Goal: Task Accomplishment & Management: Use online tool/utility

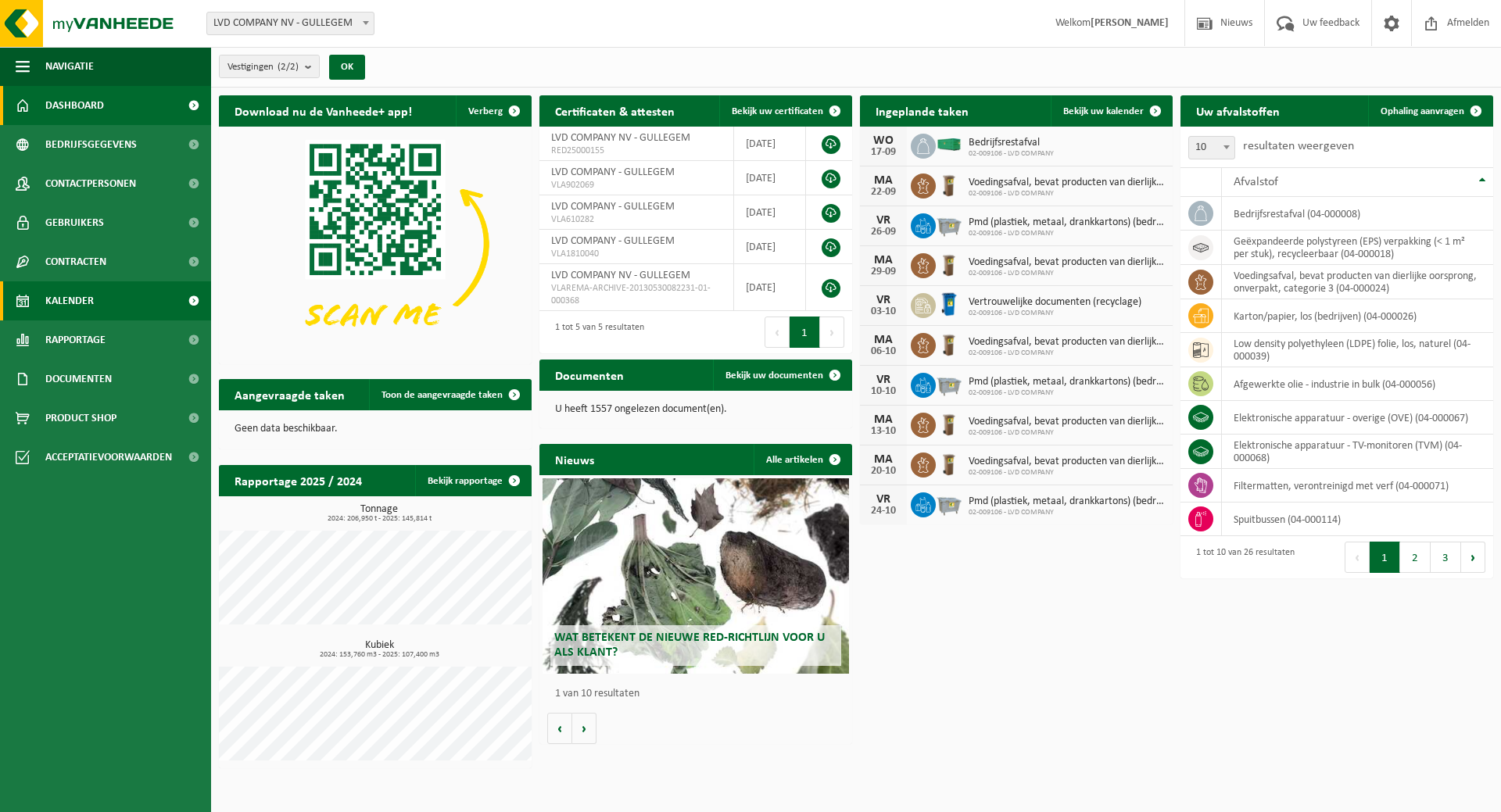
click at [64, 304] on span "Kalender" at bounding box center [69, 301] width 48 height 39
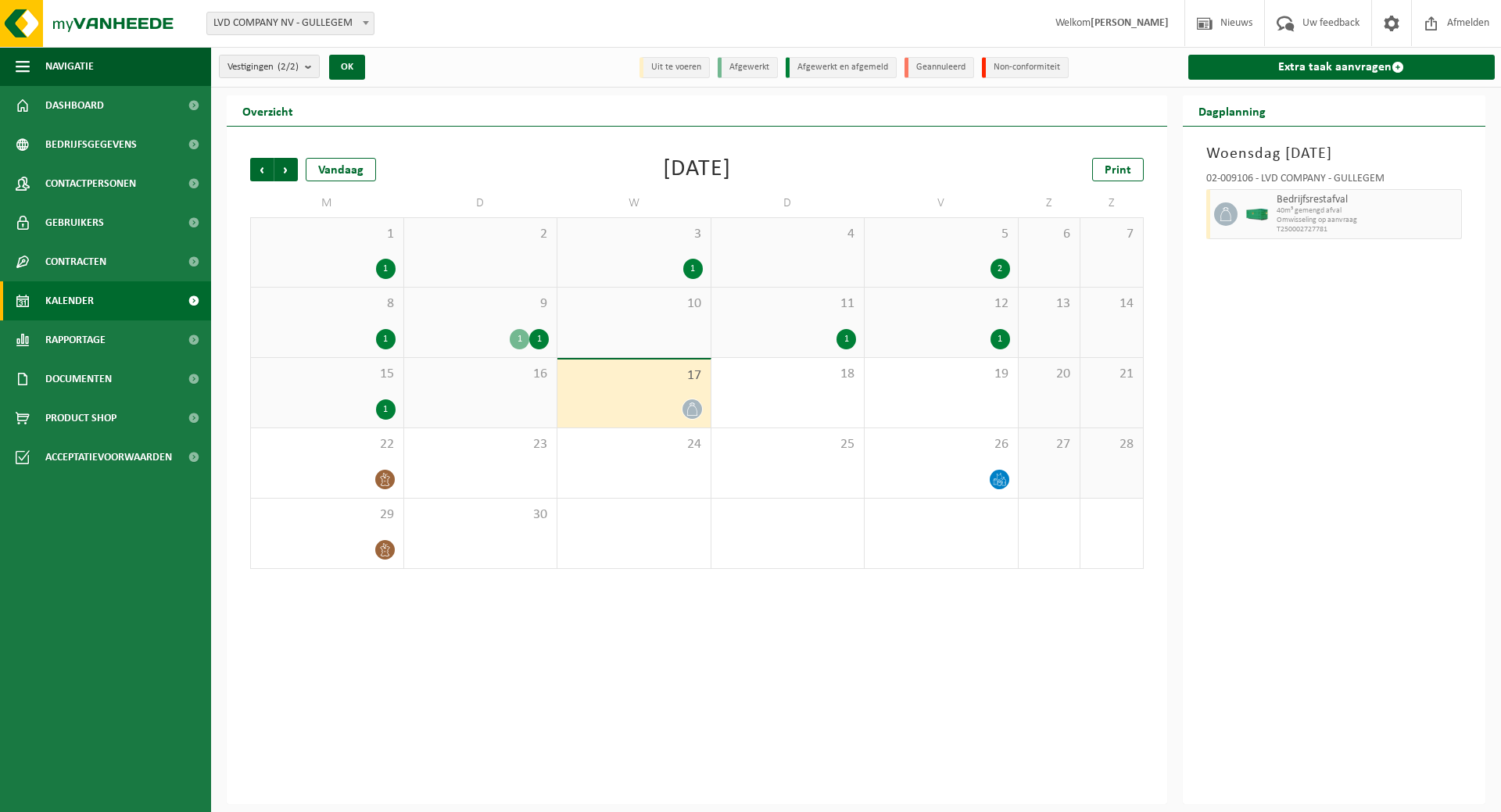
drag, startPoint x: 1303, startPoint y: 68, endPoint x: 1270, endPoint y: 82, distance: 35.8
click at [1303, 67] on link "Extra taak aanvragen" at bounding box center [1342, 66] width 308 height 25
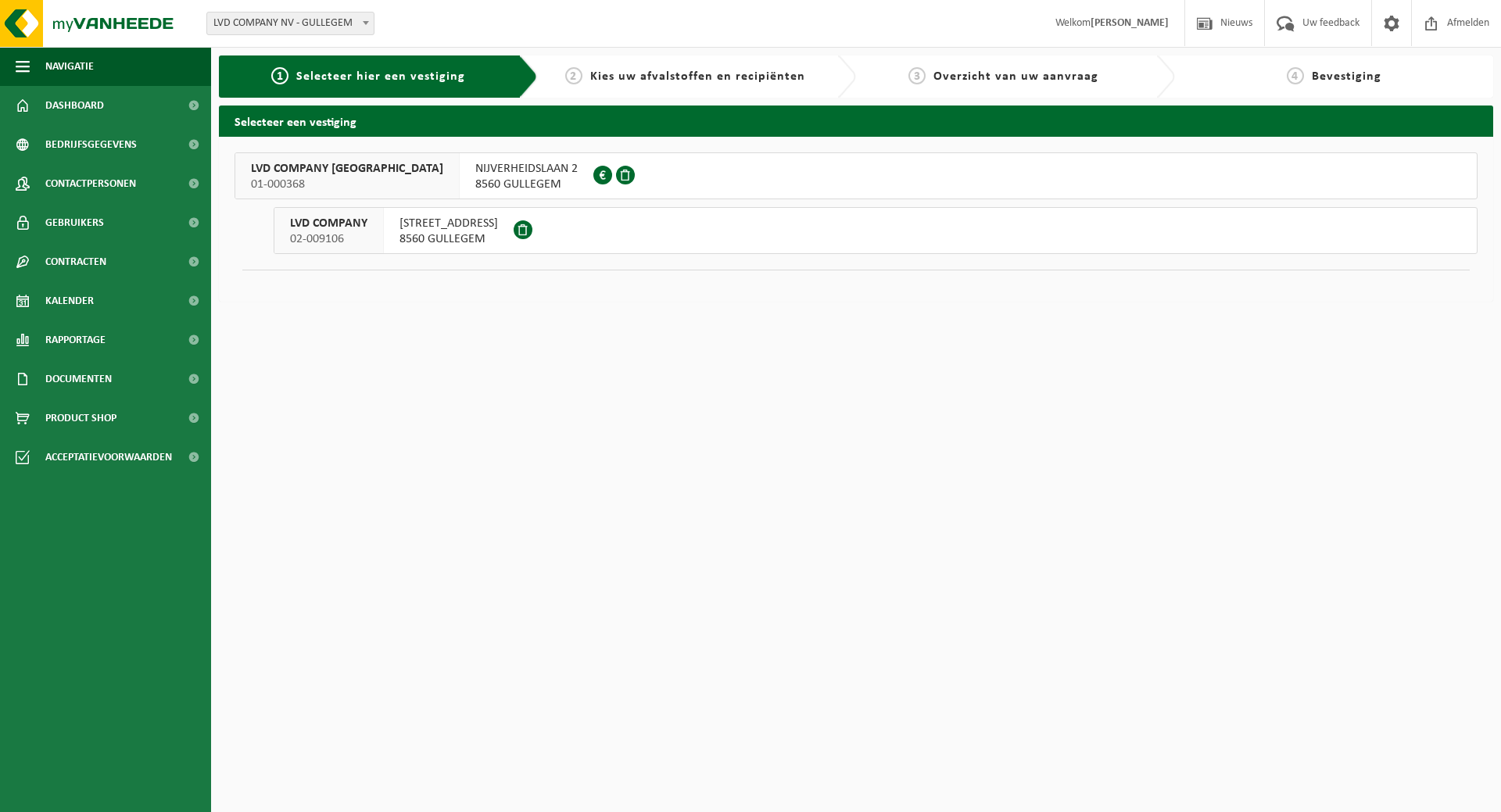
click at [418, 240] on span "8560 GULLEGEM" at bounding box center [449, 239] width 99 height 15
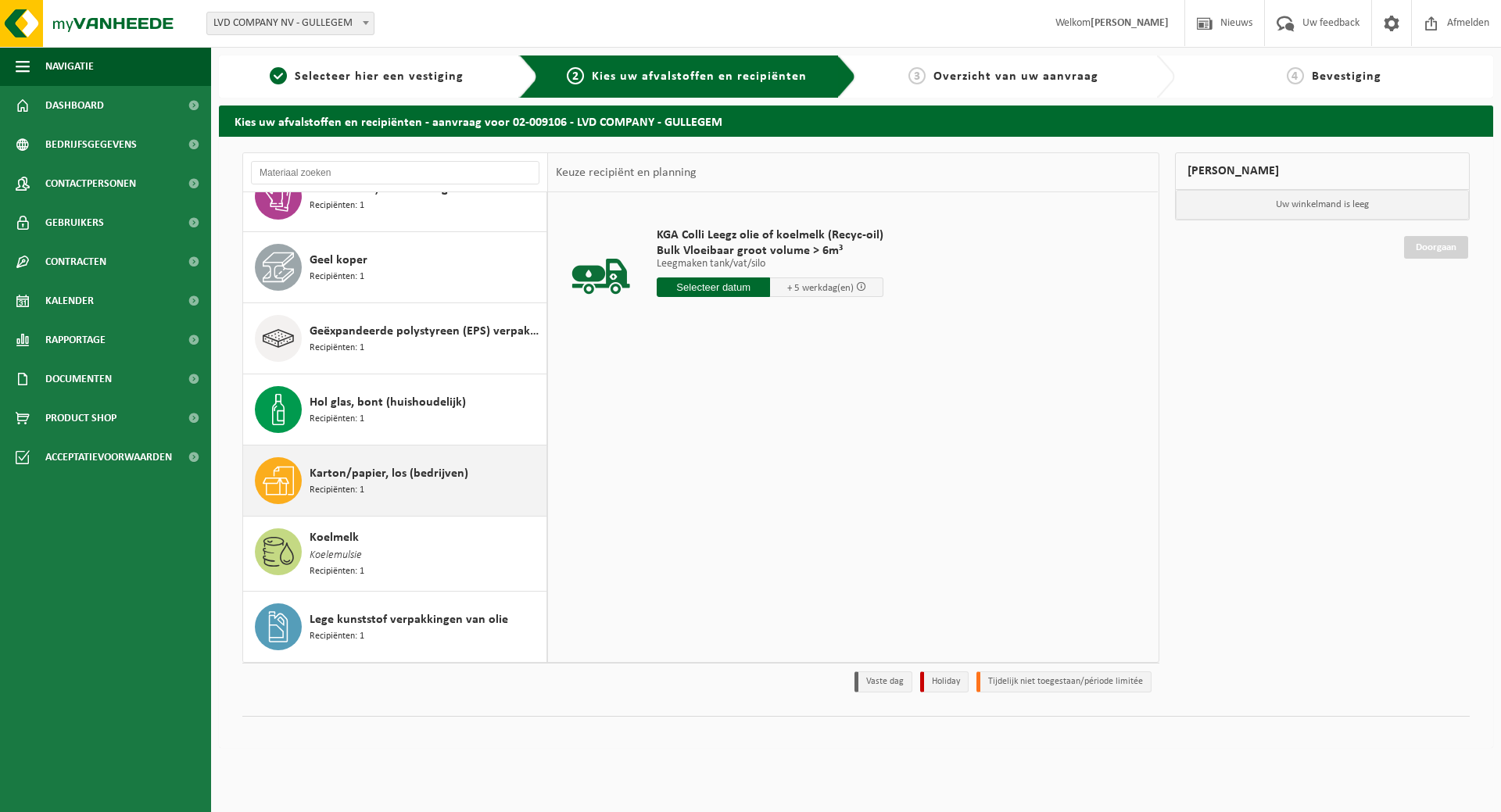
click at [357, 484] on span "Recipiënten: 1" at bounding box center [337, 490] width 54 height 14
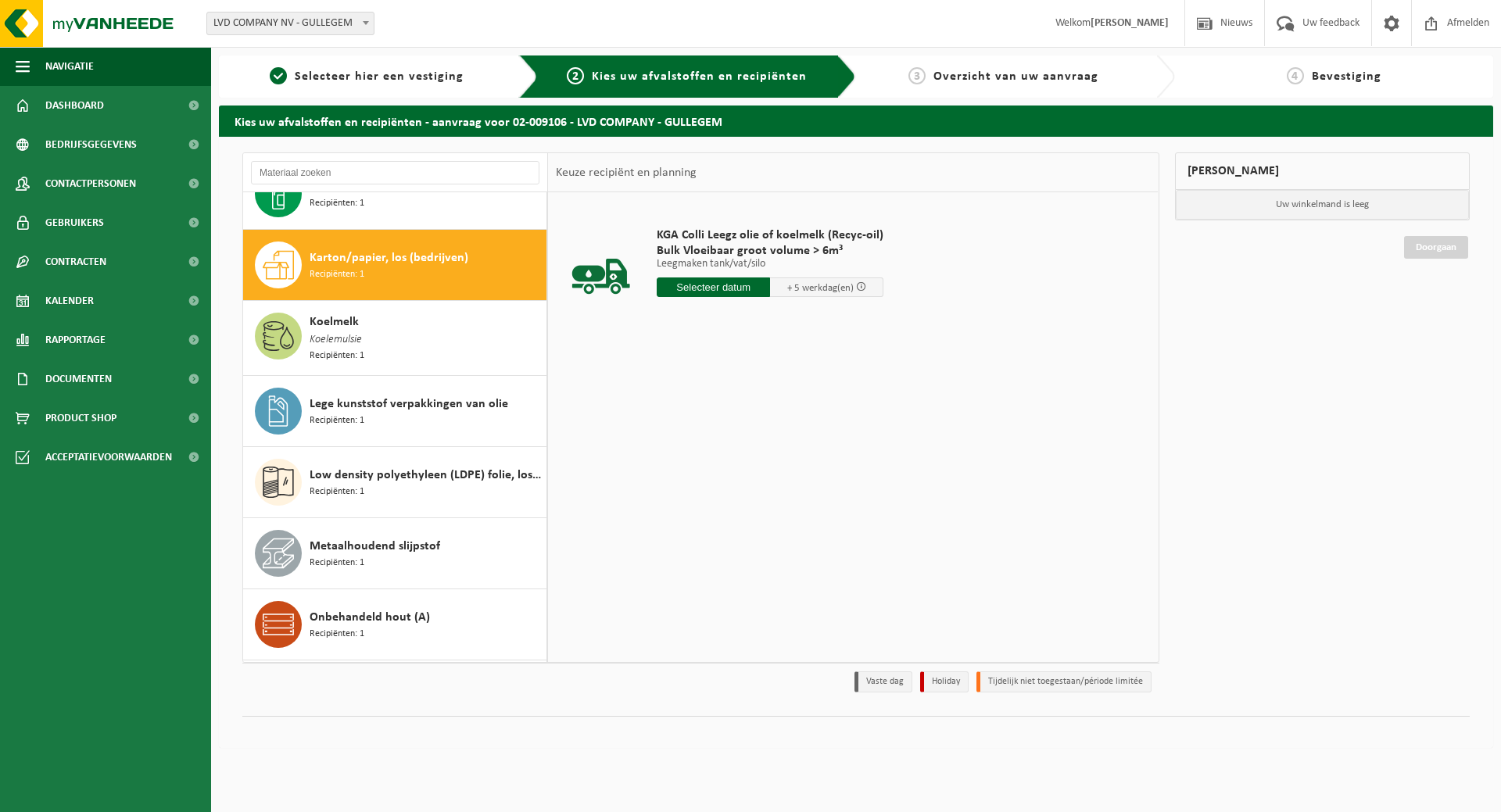
scroll to position [642, 0]
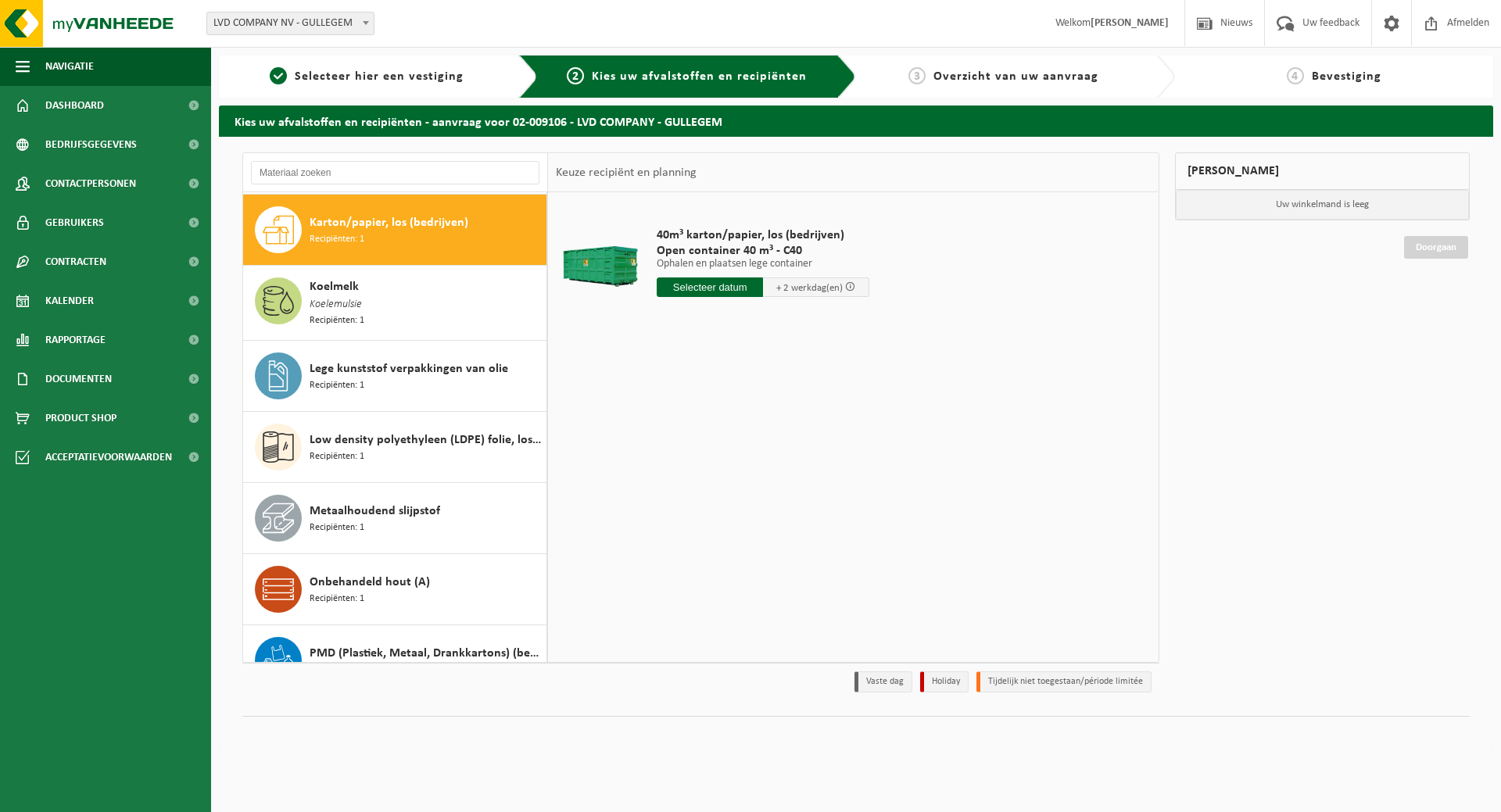
click at [708, 300] on div "40m³ karton/papier, los (bedrijven) Open container 40 m³ - C40 Ophalen en plaat…" at bounding box center [763, 266] width 229 height 109
click at [723, 288] on input "text" at bounding box center [709, 287] width 106 height 20
click at [754, 427] on div "18" at bounding box center [754, 426] width 27 height 25
type input "Van 2025-09-18"
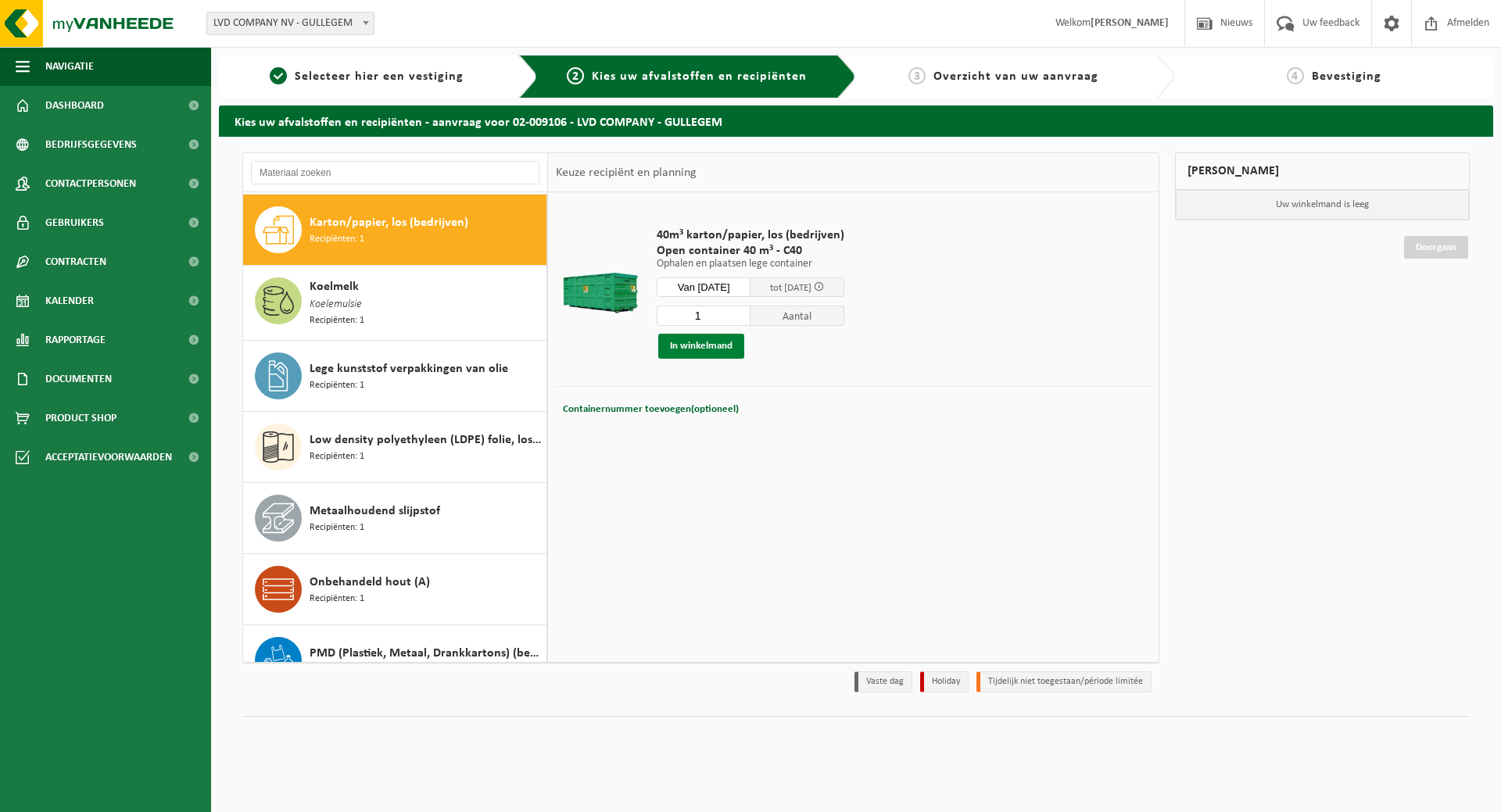
click at [708, 348] on button "In winkelmand" at bounding box center [701, 346] width 86 height 25
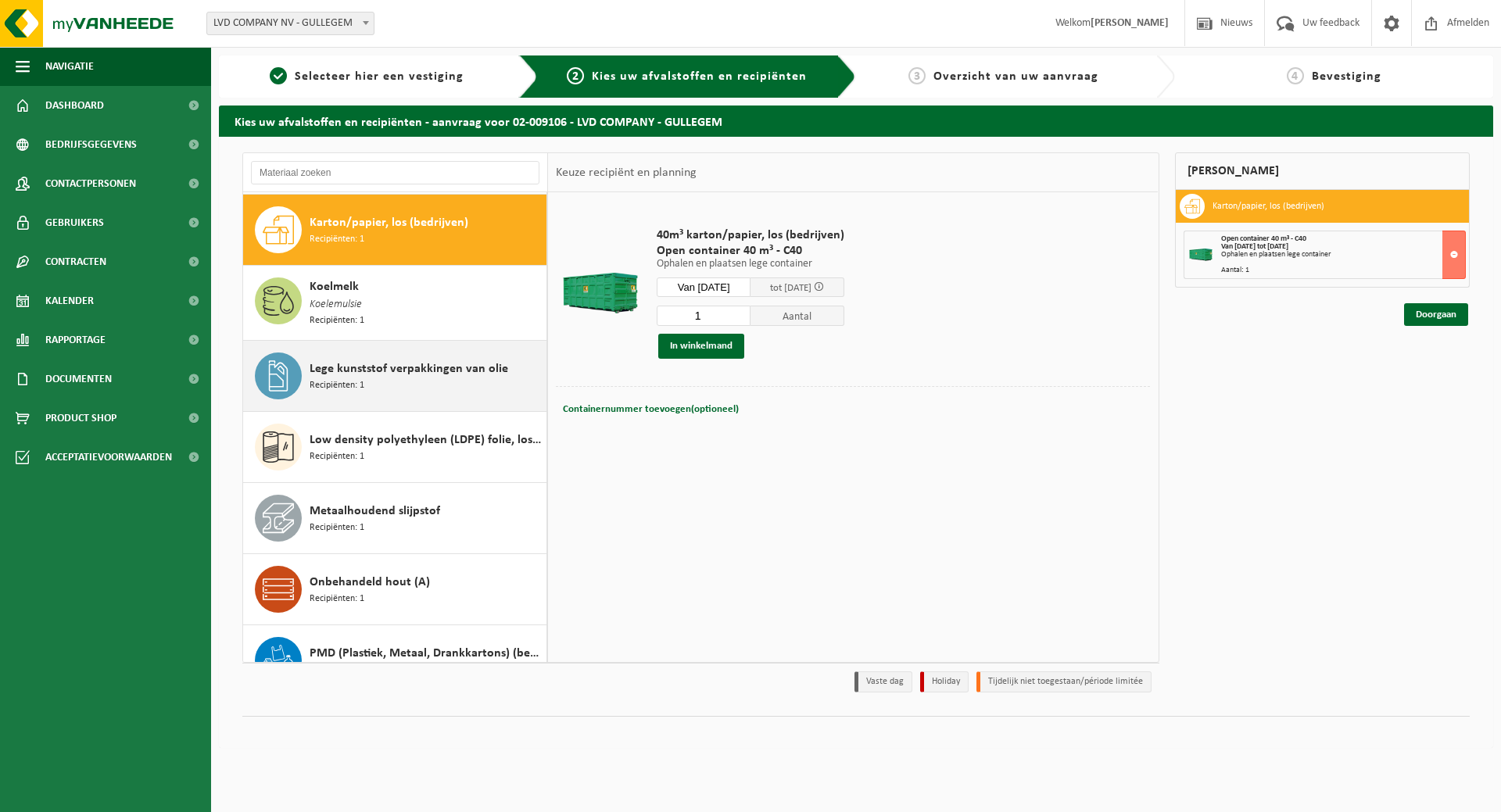
scroll to position [720, 0]
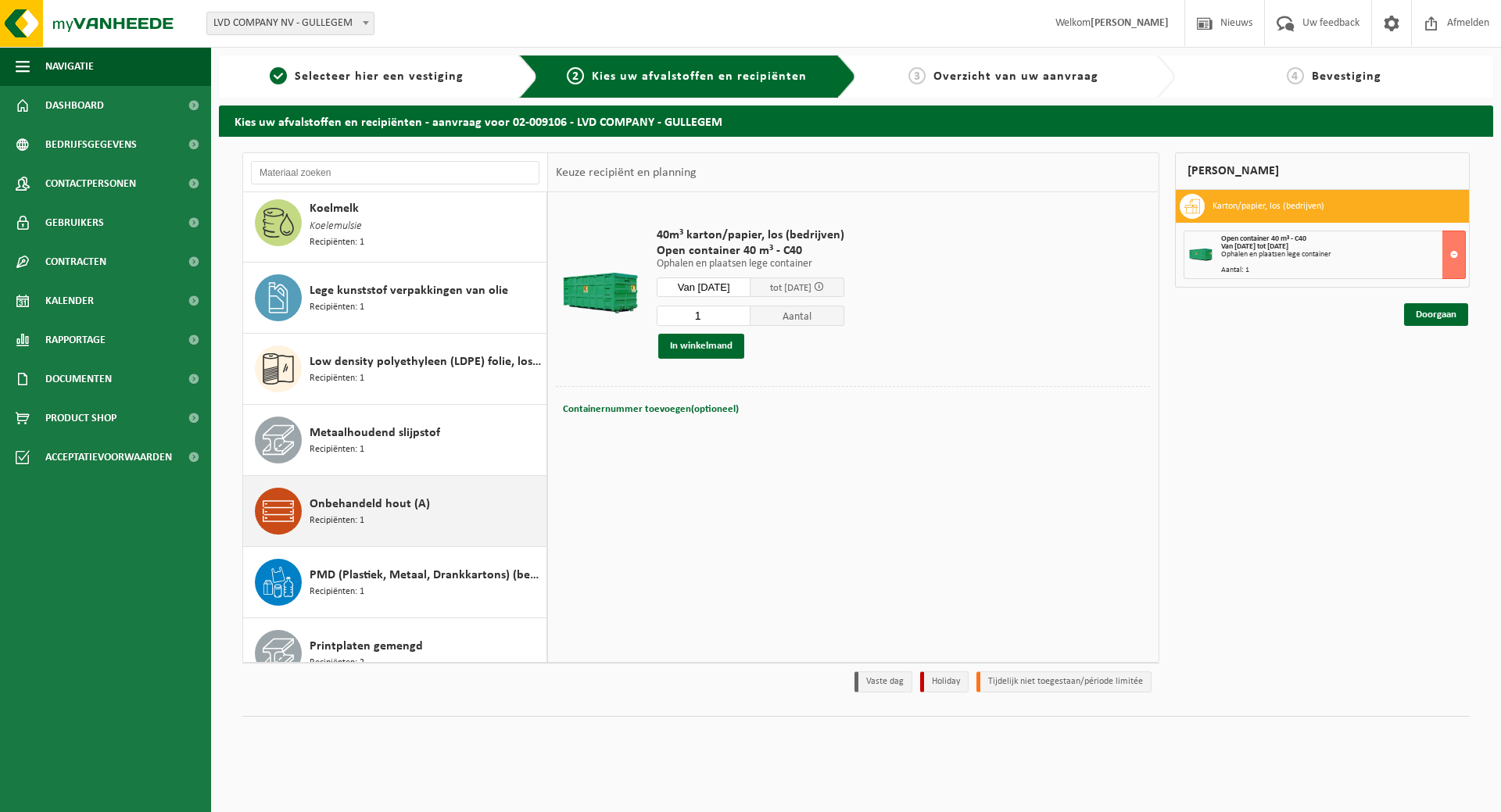
click at [330, 514] on span "Recipiënten: 1" at bounding box center [337, 521] width 54 height 14
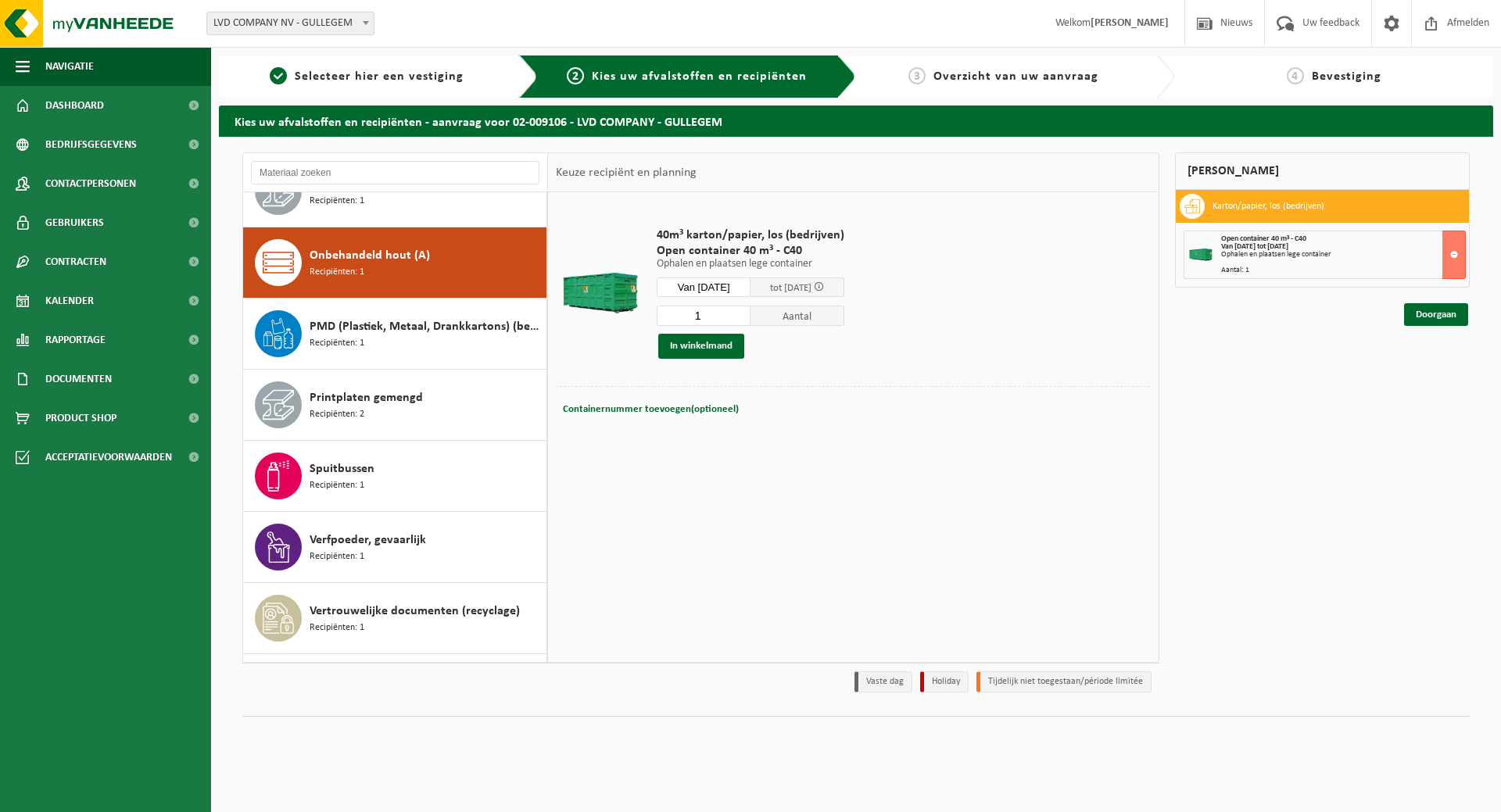
scroll to position [999, 0]
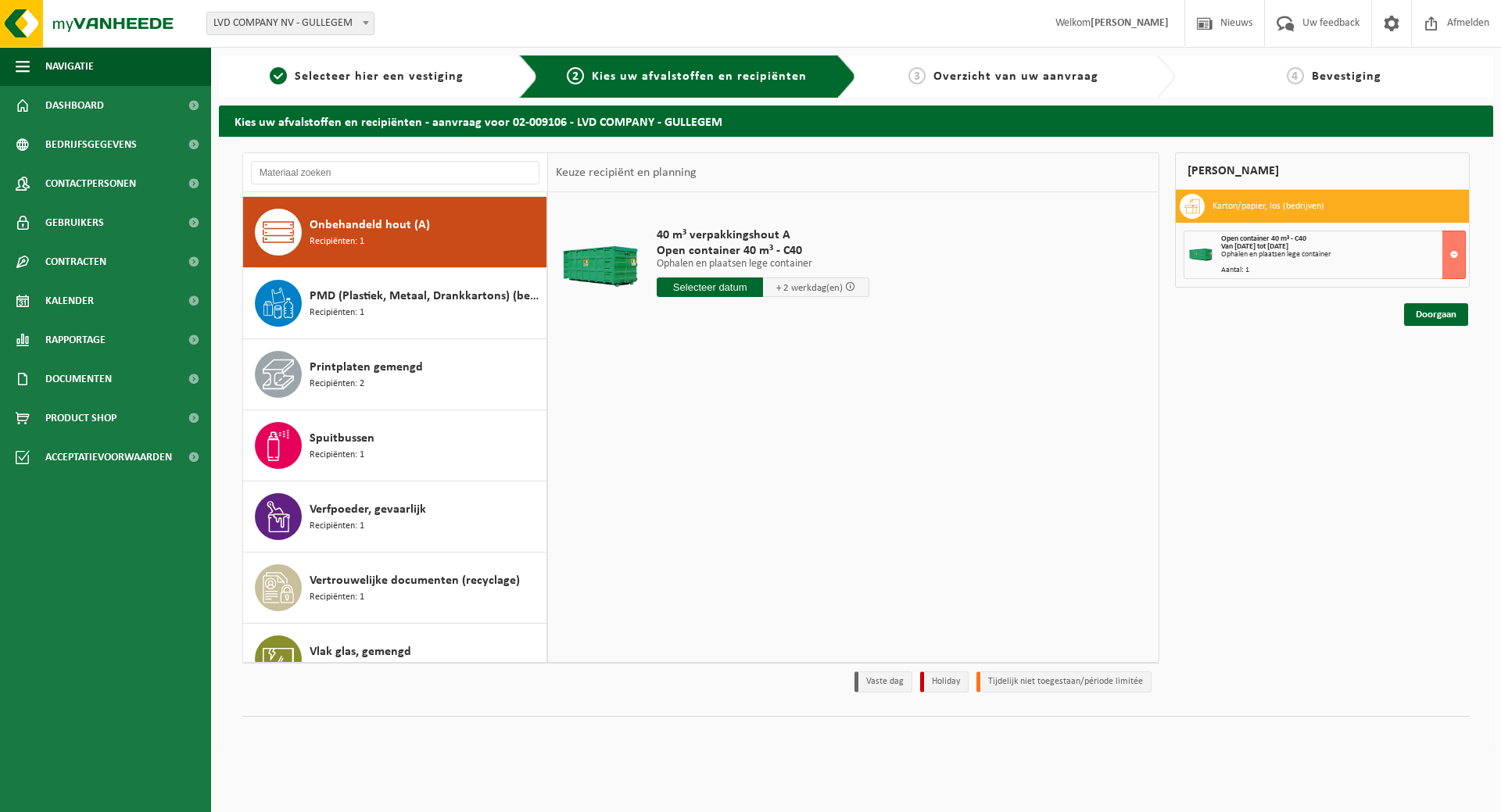
click at [708, 285] on input "text" at bounding box center [709, 287] width 106 height 20
click at [755, 424] on div "18" at bounding box center [754, 426] width 27 height 25
type input "Van 2025-09-18"
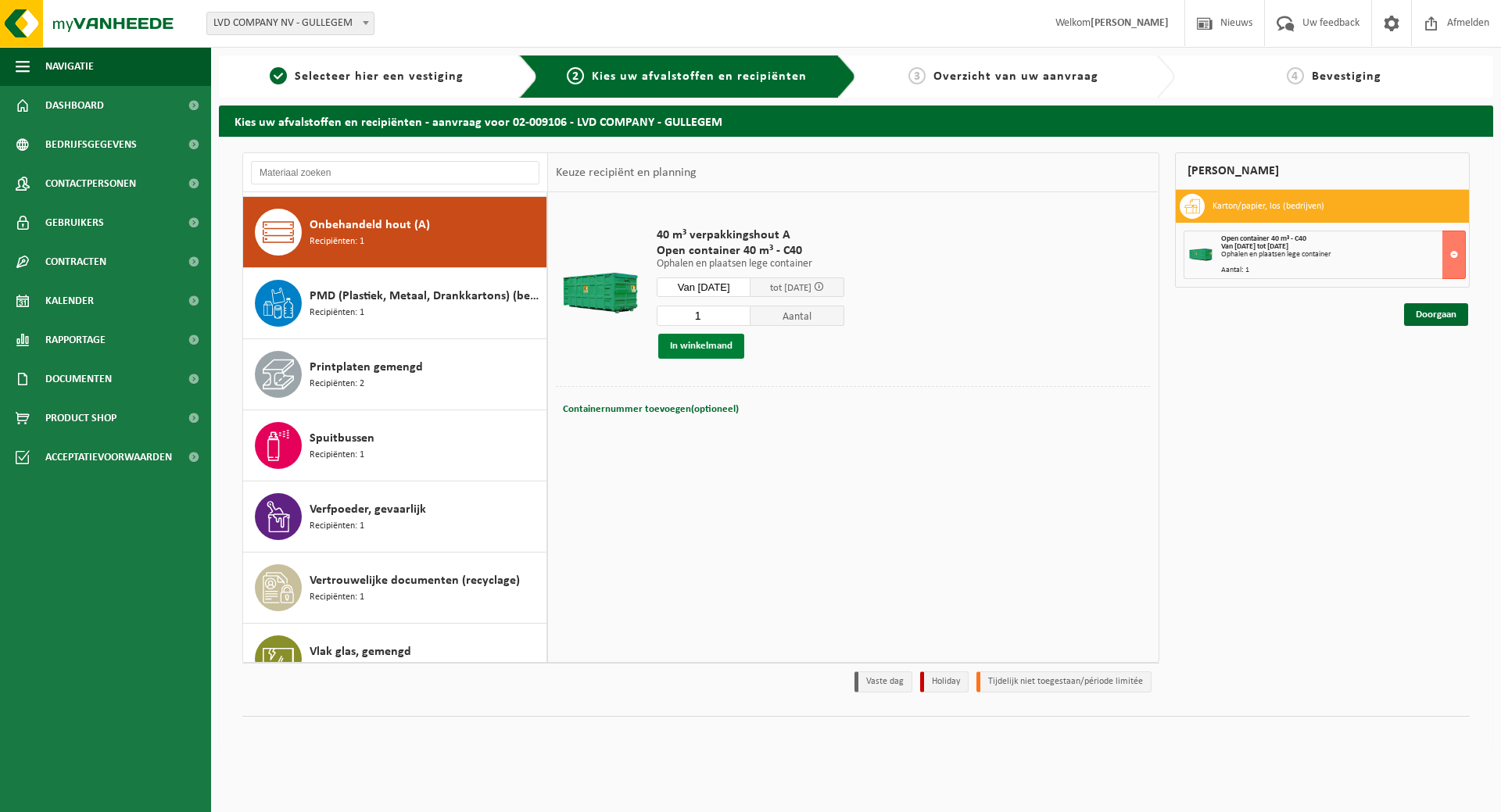
click at [703, 345] on button "In winkelmand" at bounding box center [701, 346] width 86 height 25
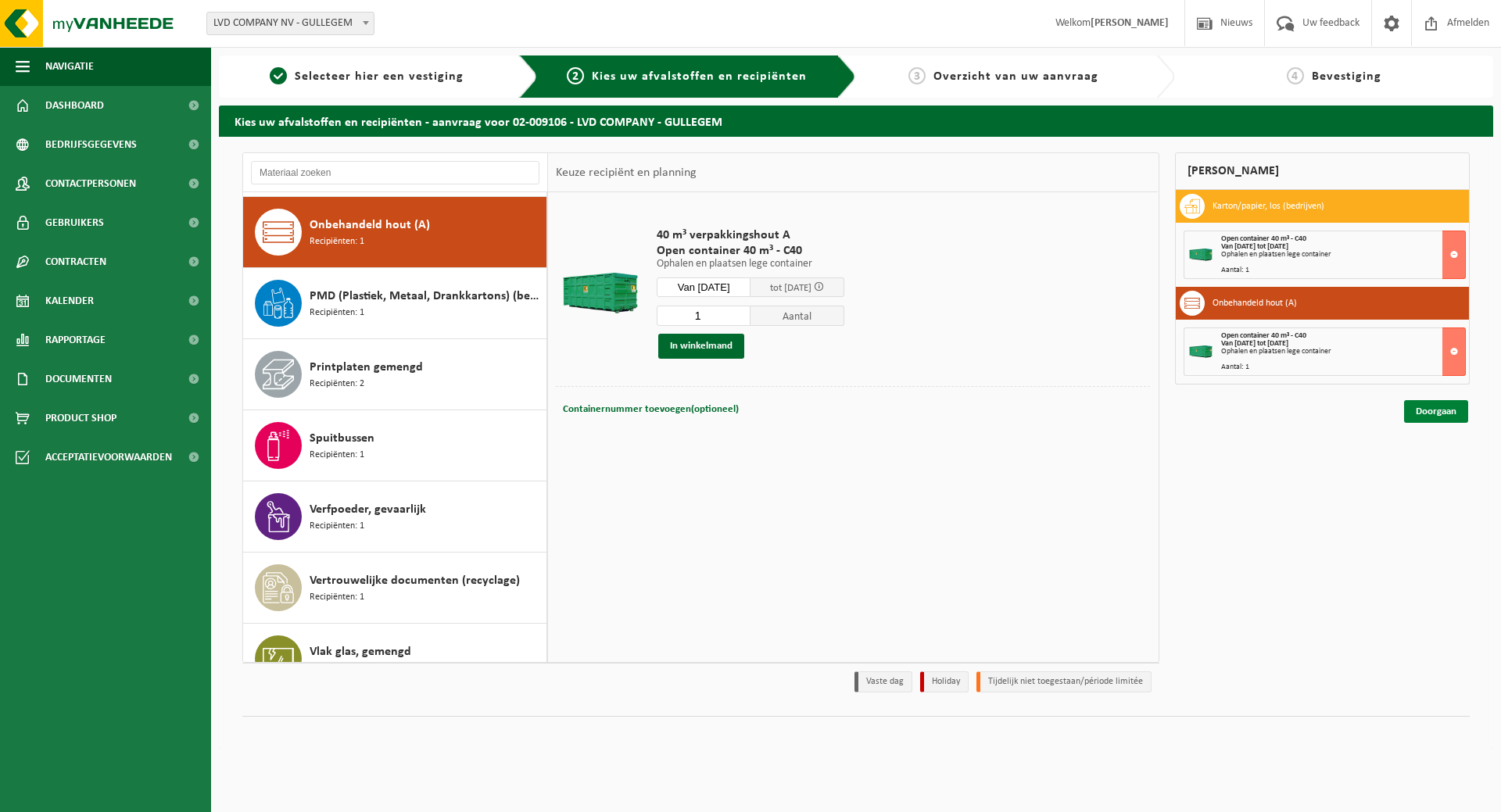
drag, startPoint x: 1442, startPoint y: 414, endPoint x: 1430, endPoint y: 417, distance: 12.4
click at [1442, 414] on link "Doorgaan" at bounding box center [1436, 411] width 64 height 23
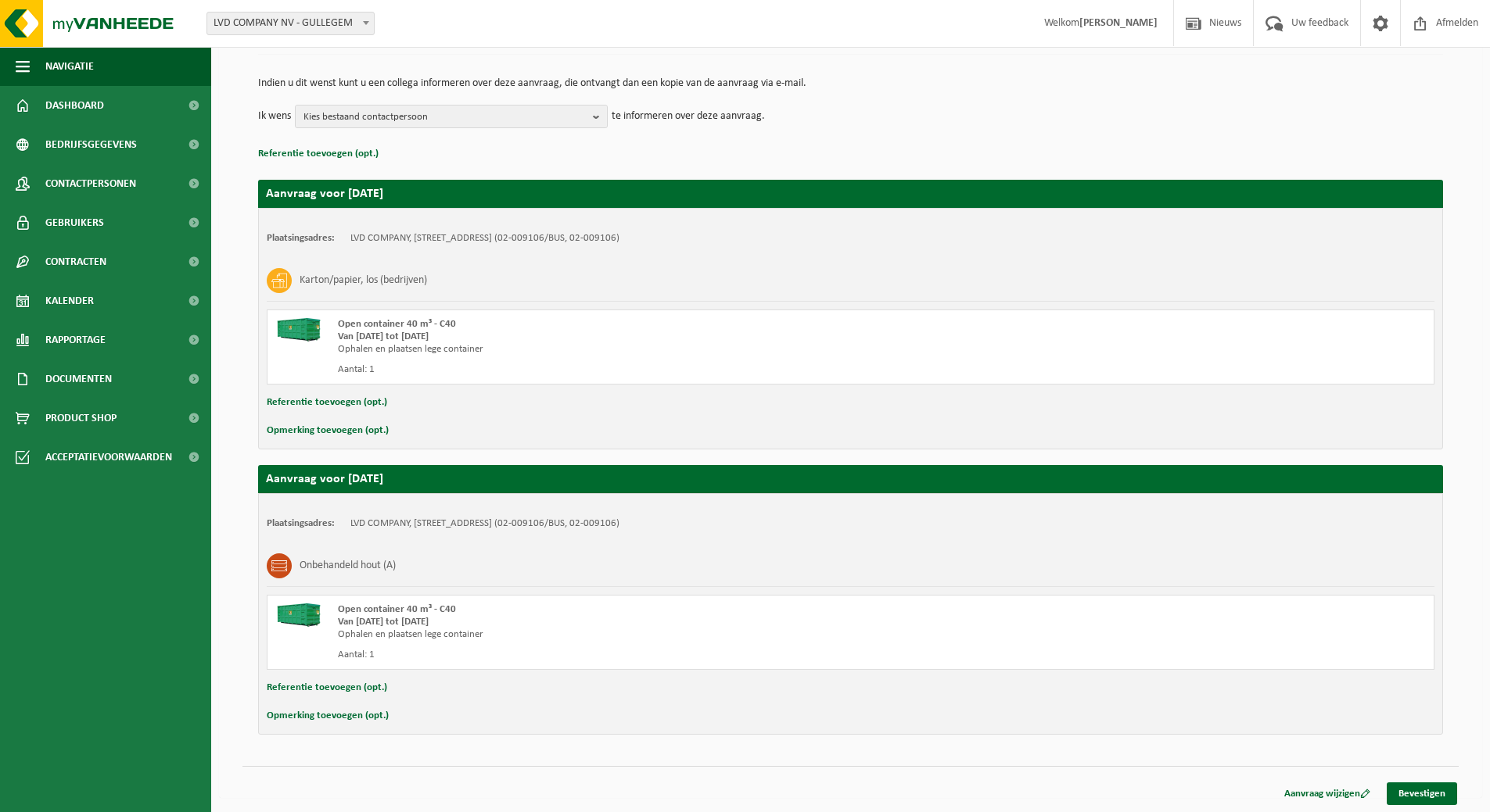
scroll to position [144, 0]
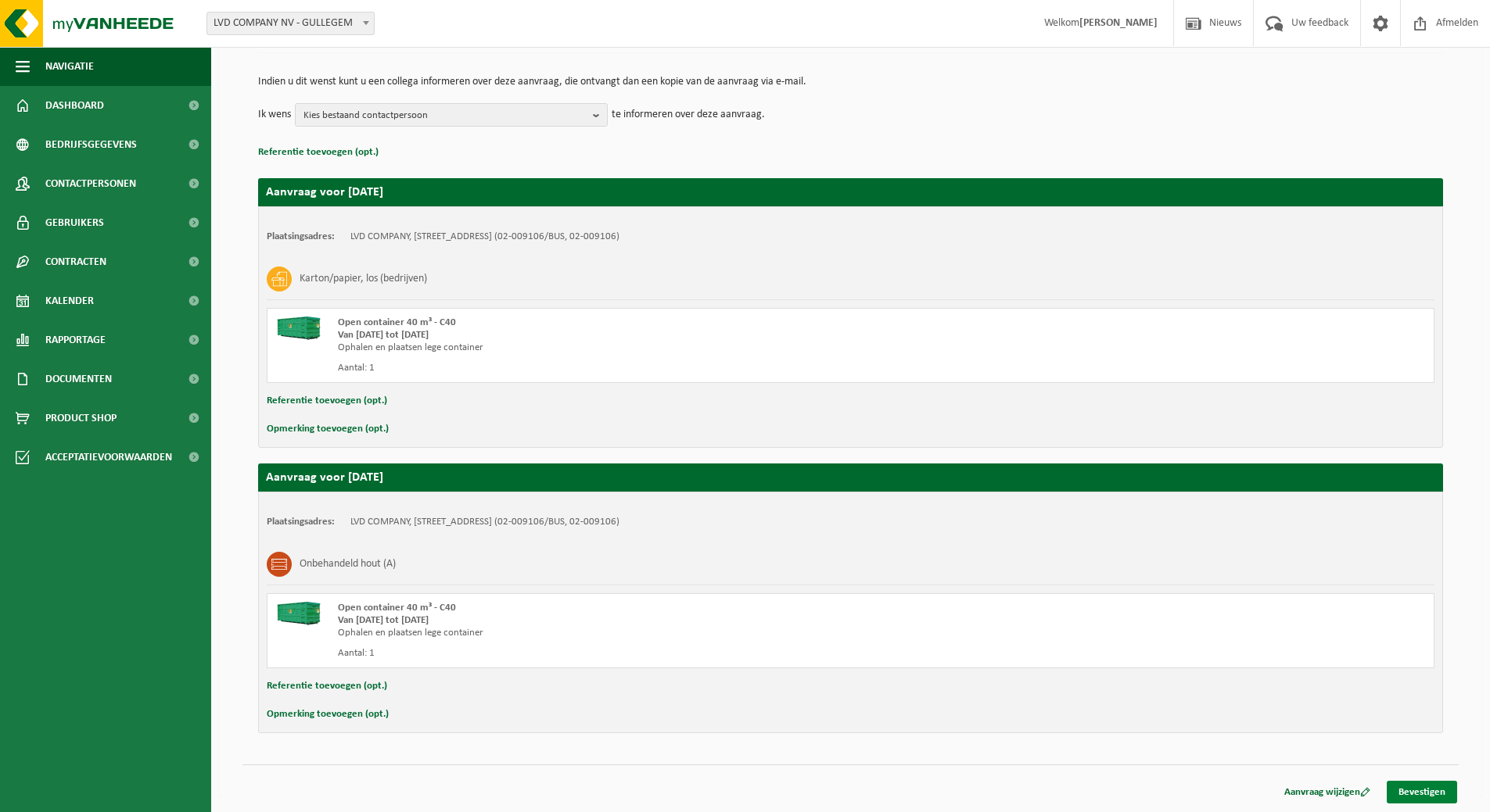
click at [1432, 787] on link "Bevestigen" at bounding box center [1421, 792] width 71 height 23
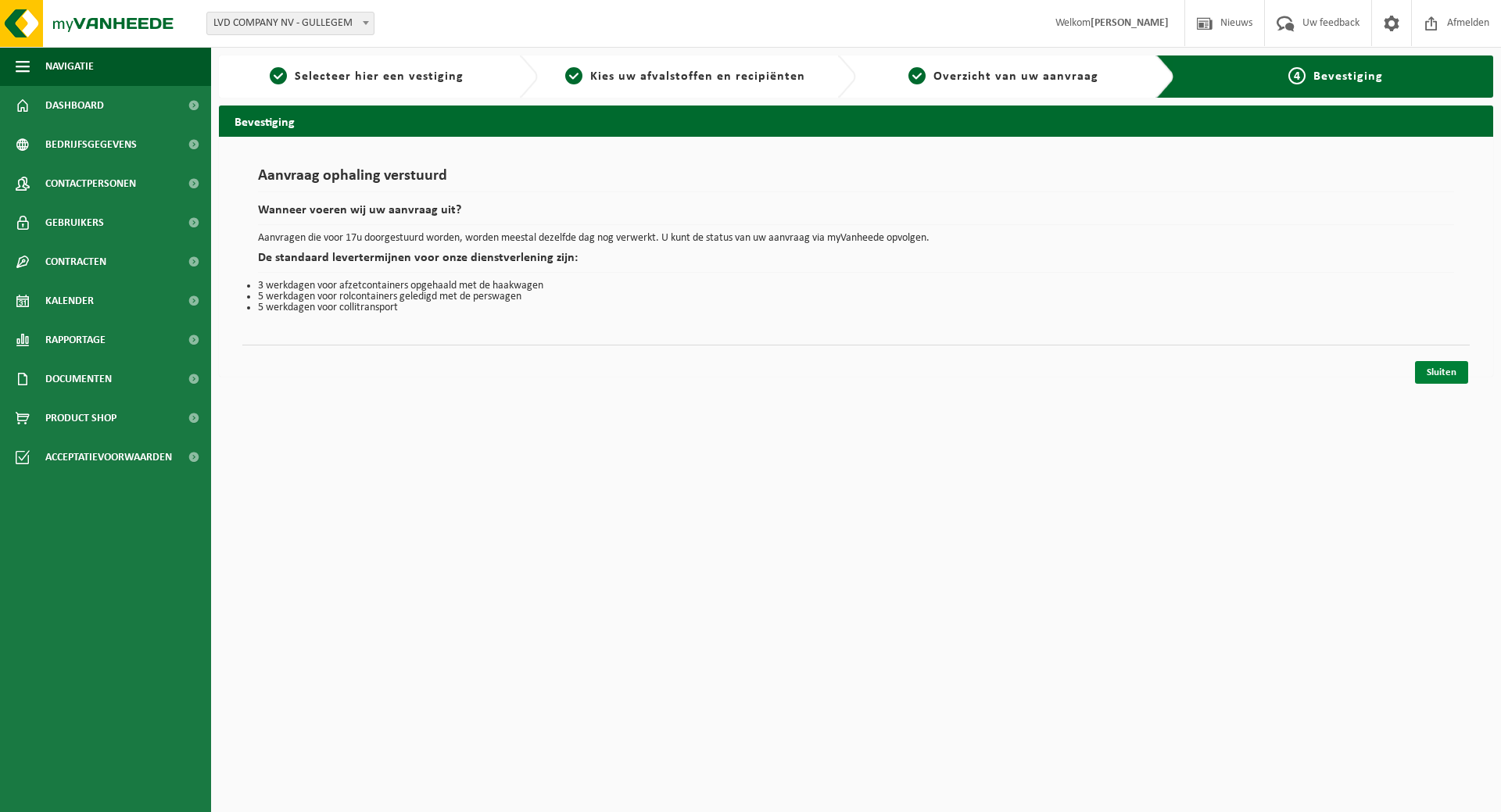
click at [1451, 375] on link "Sluiten" at bounding box center [1442, 372] width 54 height 23
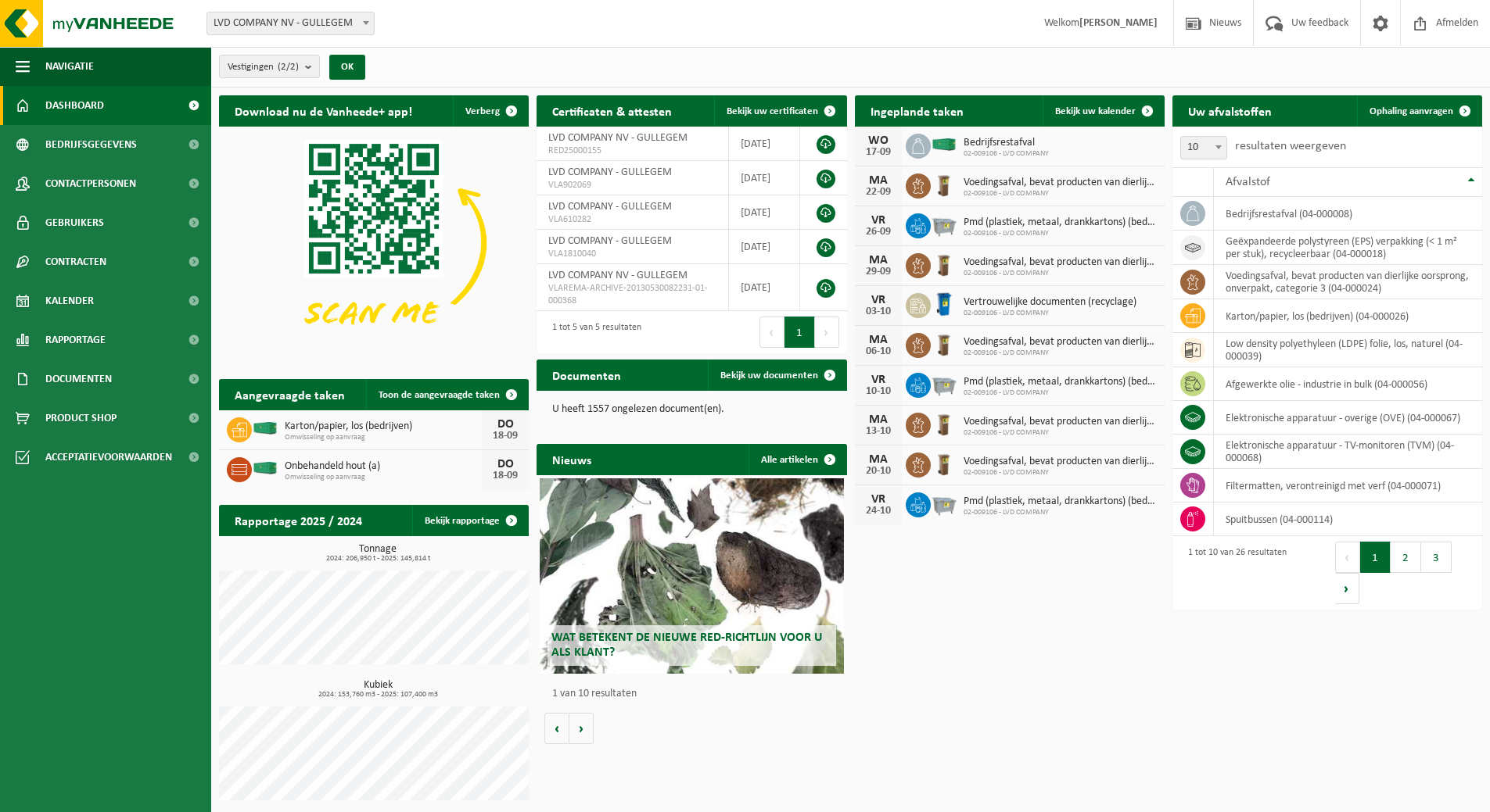
scroll to position [3, 0]
